Goal: Task Accomplishment & Management: Manage account settings

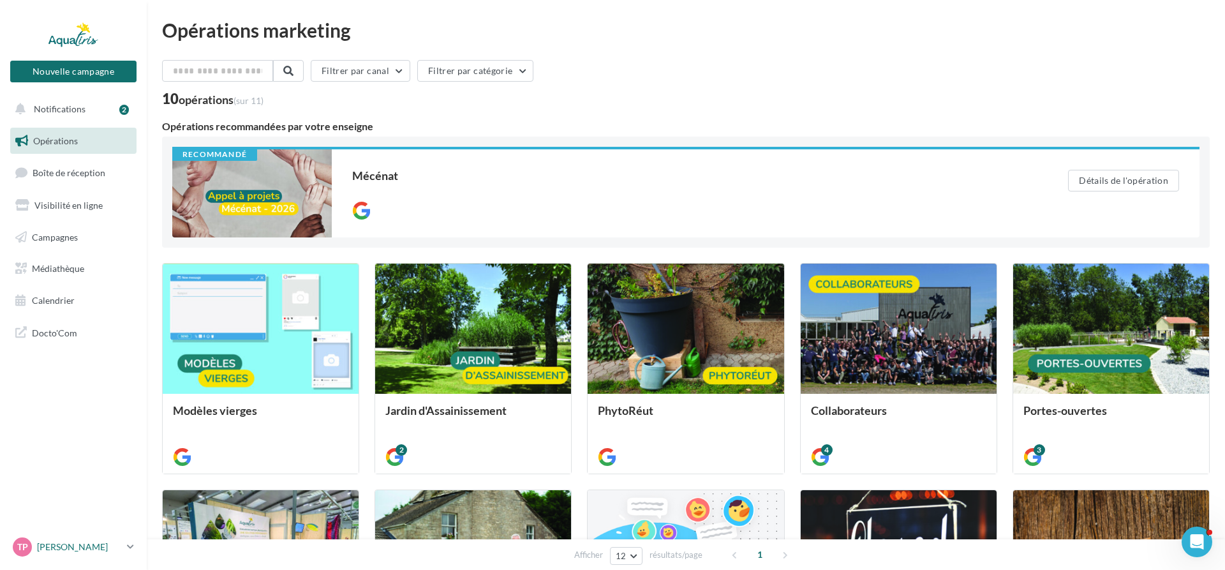
click at [81, 551] on p "[PERSON_NAME]" at bounding box center [79, 546] width 85 height 13
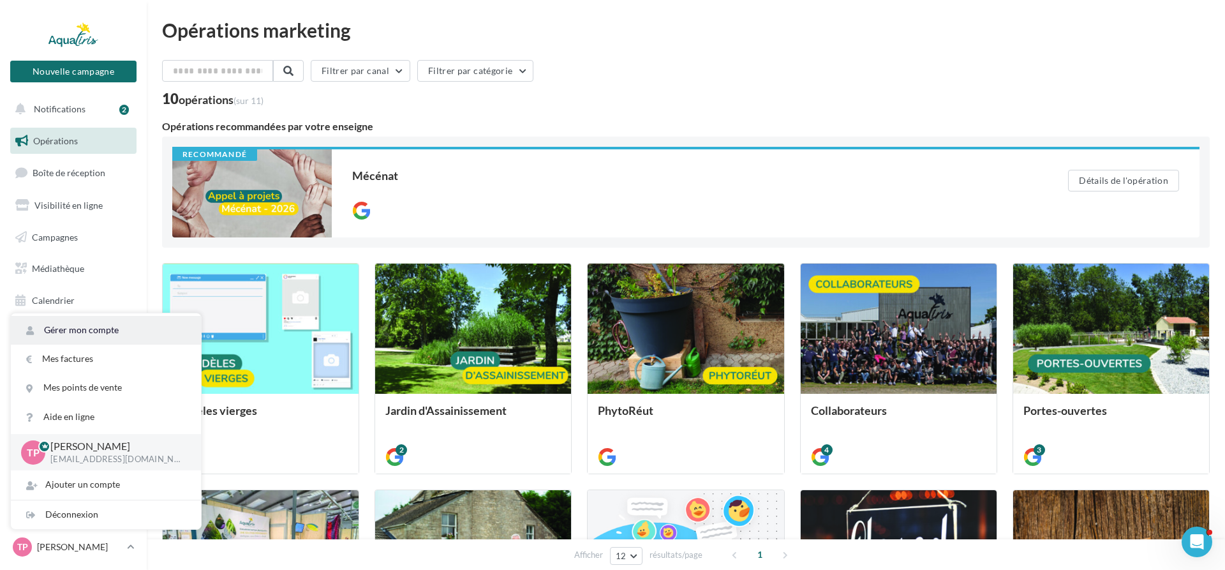
click at [95, 332] on link "Gérer mon compte" at bounding box center [106, 330] width 190 height 29
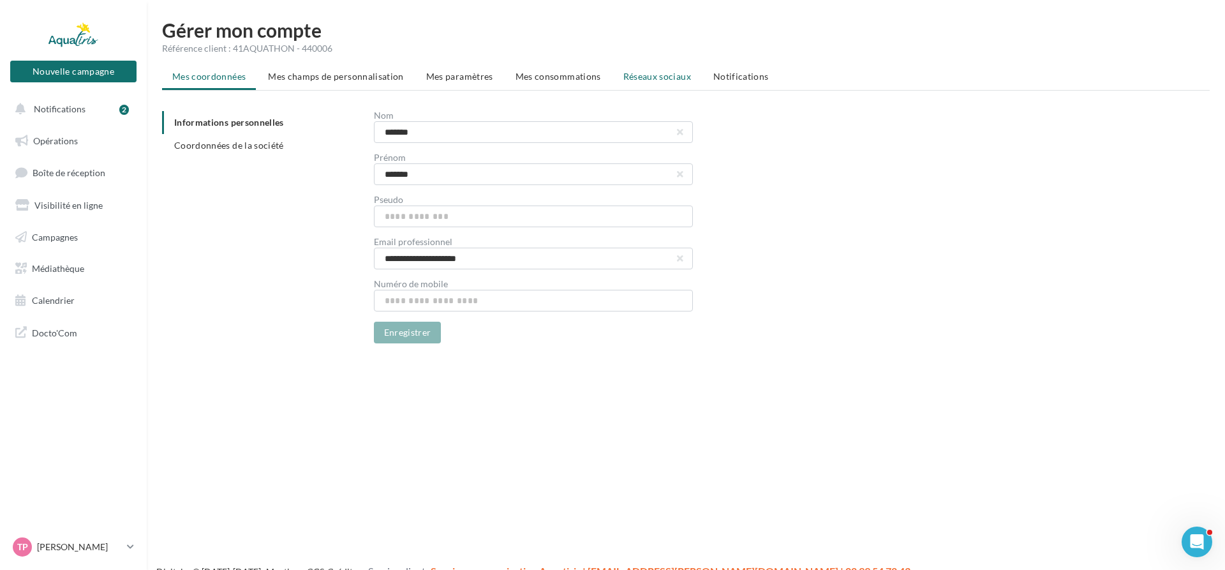
click at [646, 77] on span "Réseaux sociaux" at bounding box center [657, 76] width 68 height 11
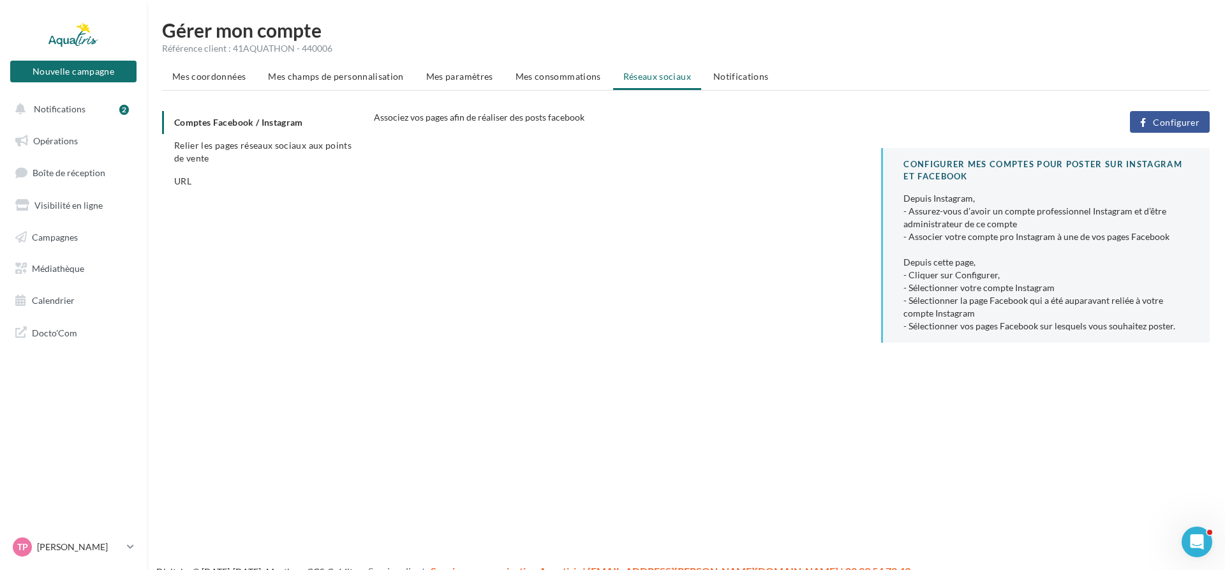
click at [1172, 121] on span "Configurer" at bounding box center [1176, 122] width 47 height 10
